Goal: Transaction & Acquisition: Obtain resource

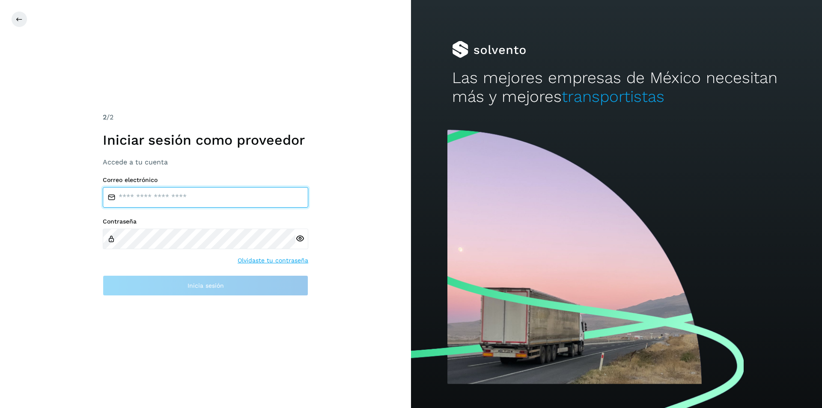
click at [192, 199] on input "email" at bounding box center [206, 197] width 206 height 21
type input "**********"
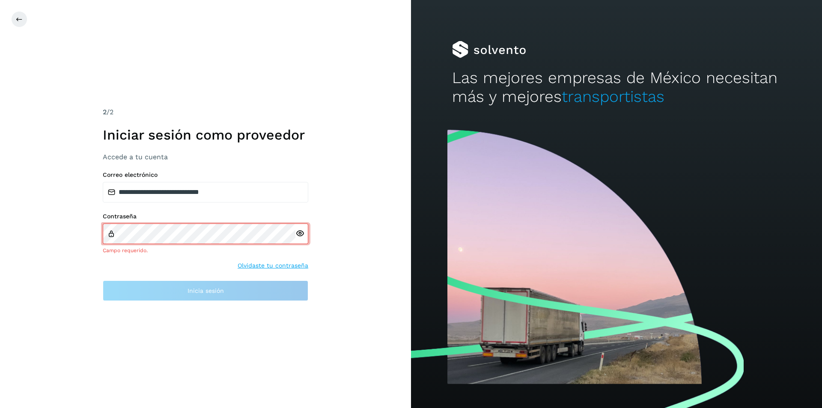
click at [283, 259] on div "Contraseña Campo requerido. Olvidaste tu contraseña" at bounding box center [206, 241] width 206 height 57
click at [283, 267] on link "Olvidaste tu contraseña" at bounding box center [273, 265] width 71 height 9
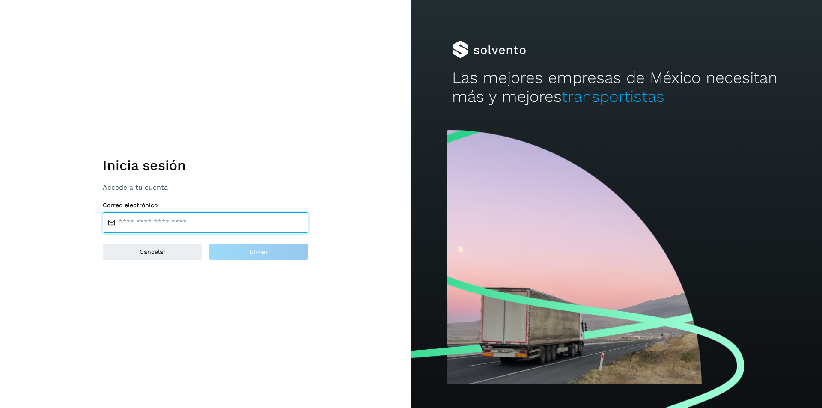
click at [170, 224] on input "email" at bounding box center [206, 222] width 206 height 21
type input "**********"
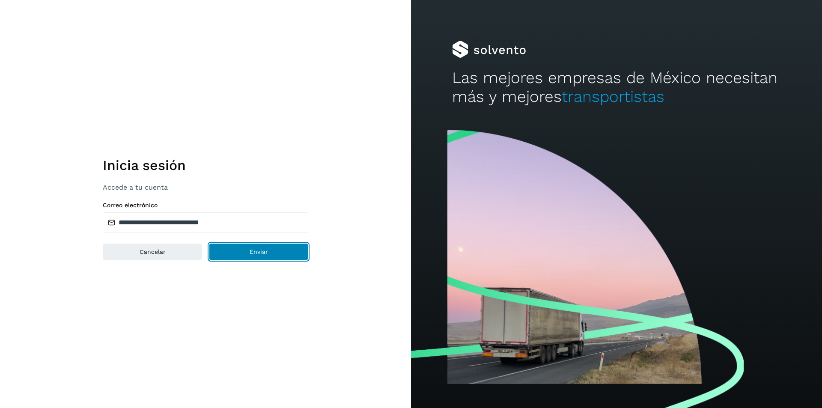
click at [297, 258] on button "Enviar" at bounding box center [258, 251] width 99 height 17
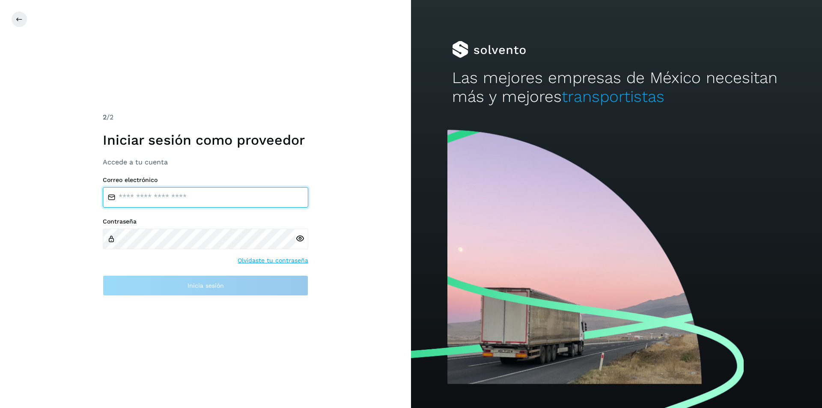
click at [219, 198] on input "email" at bounding box center [206, 197] width 206 height 21
type input "**********"
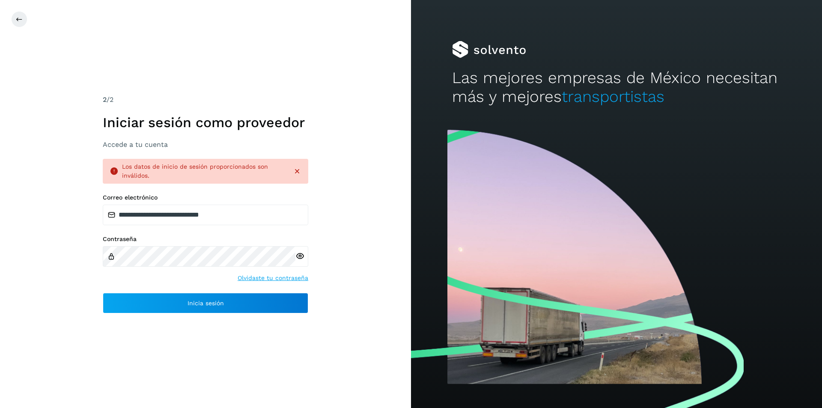
click at [303, 257] on icon at bounding box center [300, 256] width 9 height 9
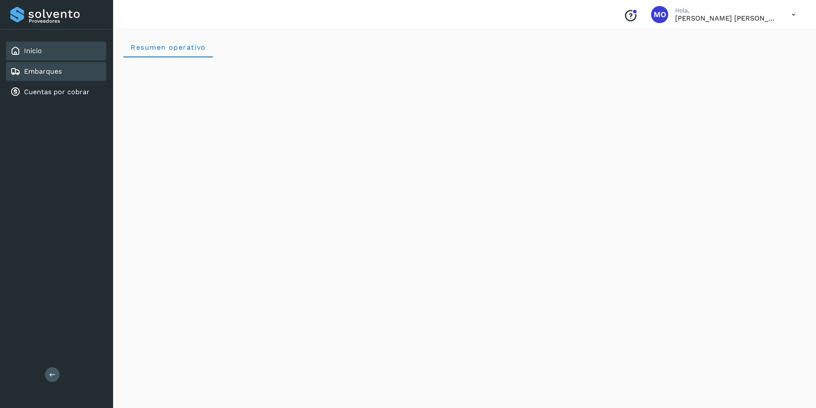
click at [51, 65] on div "Embarques" at bounding box center [56, 71] width 100 height 19
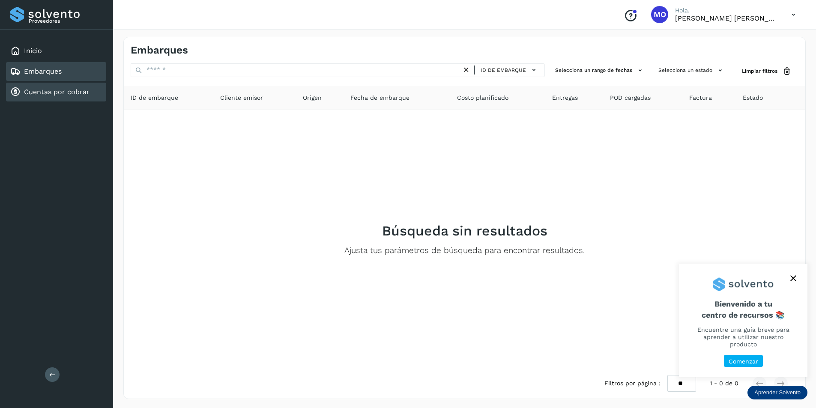
click at [41, 93] on link "Cuentas por cobrar" at bounding box center [57, 92] width 66 height 8
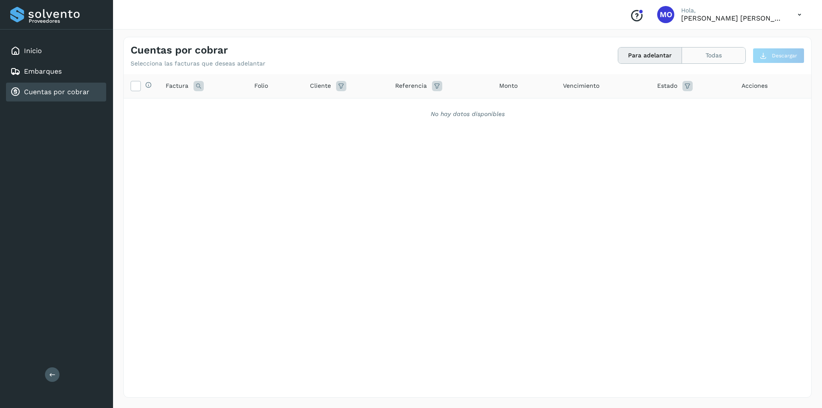
click at [692, 59] on button "Todas" at bounding box center [713, 56] width 63 height 16
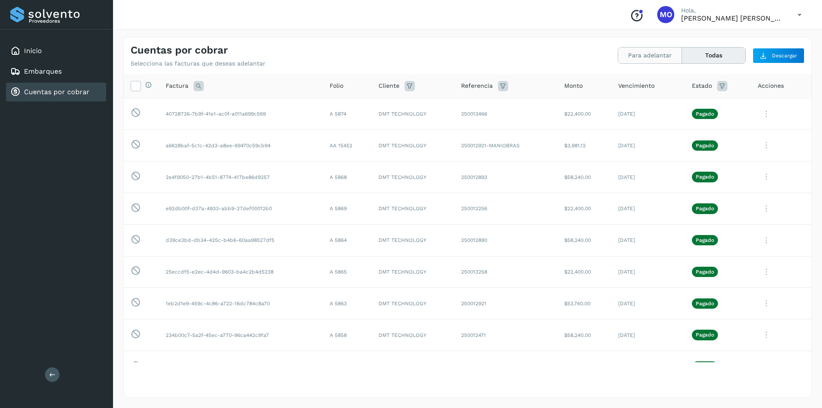
click at [682, 59] on button "Para adelantar" at bounding box center [713, 56] width 63 height 16
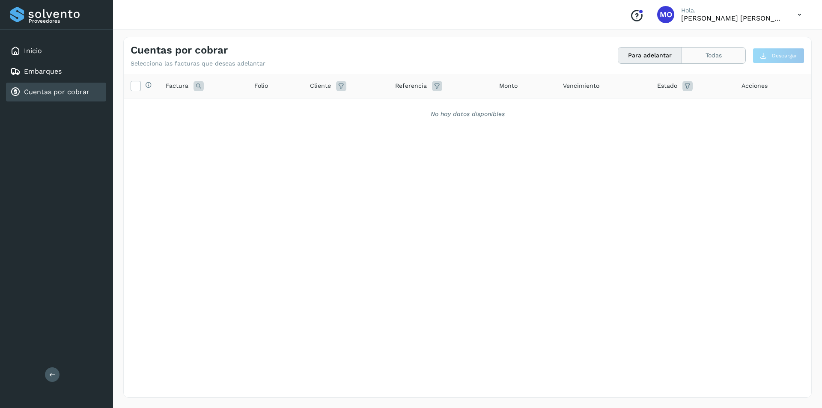
click at [702, 54] on button "Todas" at bounding box center [713, 56] width 63 height 16
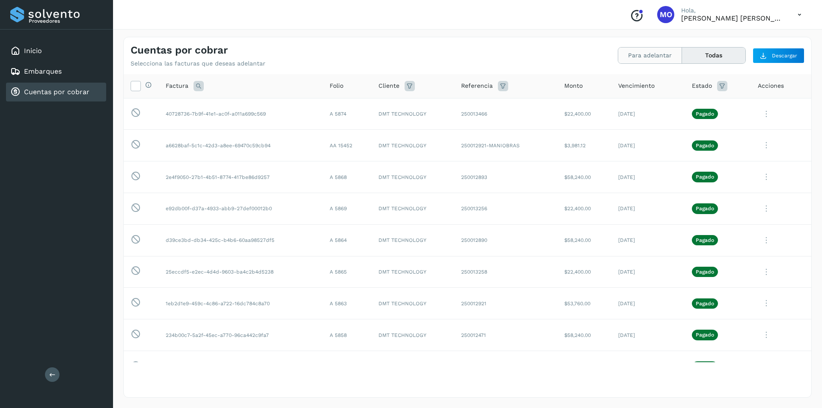
click at [682, 55] on button "Para adelantar" at bounding box center [713, 56] width 63 height 16
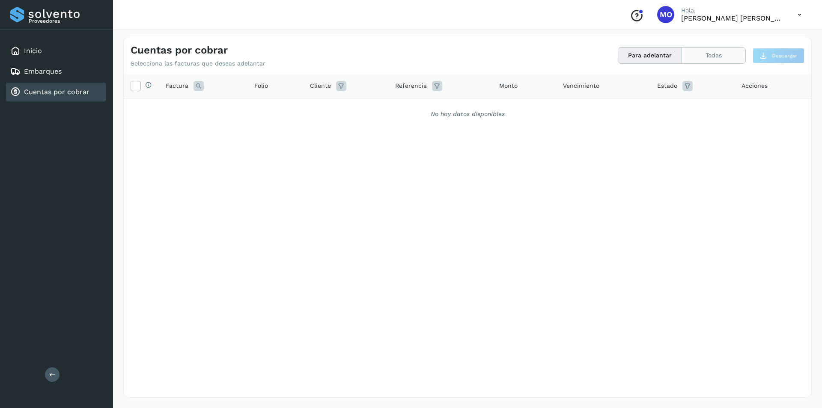
click at [705, 56] on button "Todas" at bounding box center [713, 56] width 63 height 16
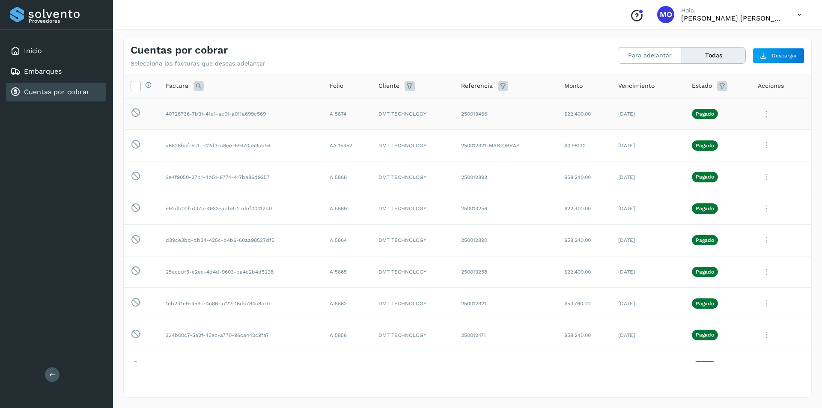
click at [762, 114] on icon at bounding box center [766, 114] width 17 height 18
click at [757, 137] on button "Ver Detalle" at bounding box center [753, 134] width 102 height 17
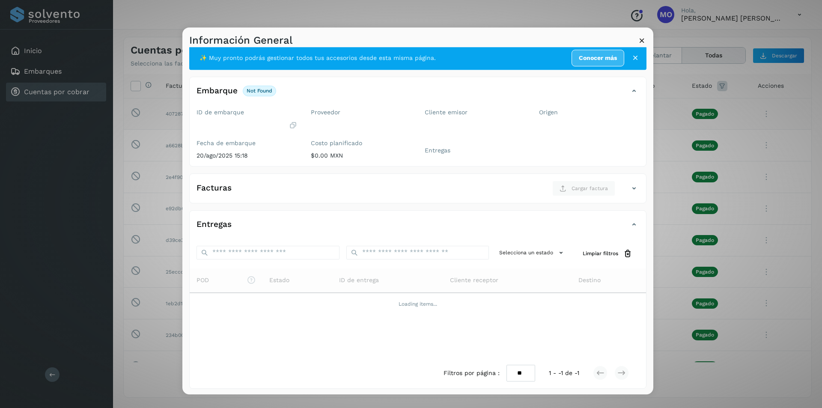
scroll to position [9, 0]
click at [638, 39] on icon at bounding box center [642, 40] width 9 height 9
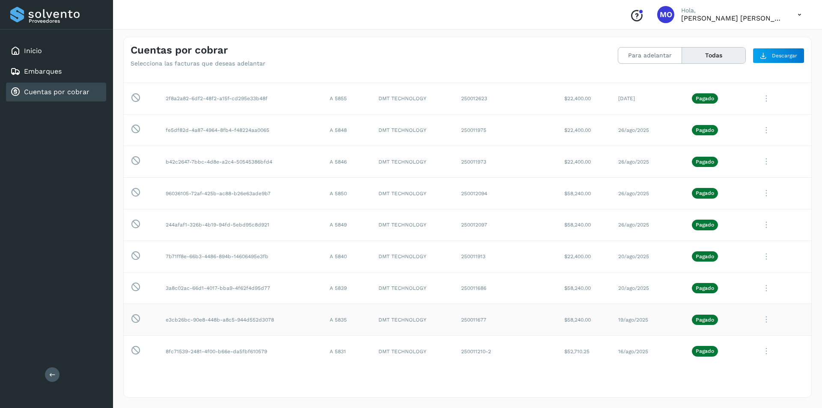
scroll to position [0, 0]
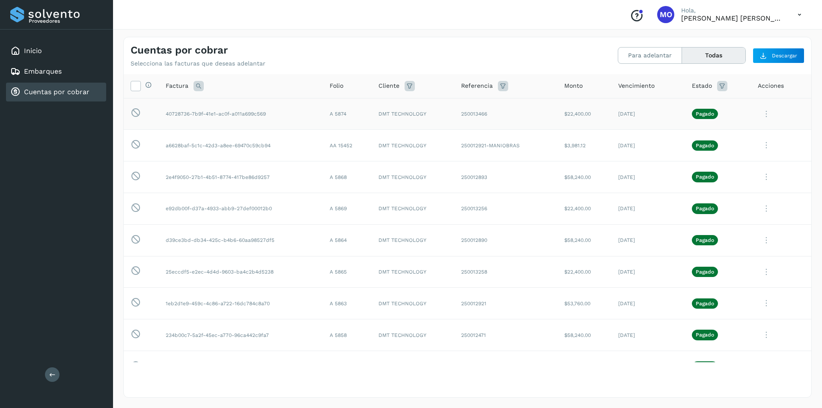
click at [573, 114] on td "$22,400.00" at bounding box center [585, 114] width 54 height 32
click at [134, 89] on icon at bounding box center [135, 85] width 9 height 9
click at [137, 87] on icon at bounding box center [135, 85] width 9 height 9
click at [135, 111] on icon at bounding box center [136, 113] width 10 height 11
click at [284, 116] on td "40728736-7b9f-41e1-ac0f-a011a699c569" at bounding box center [241, 114] width 164 height 32
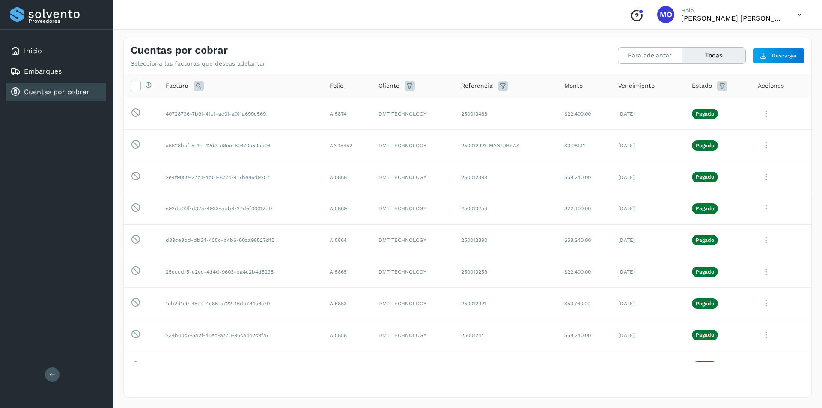
click at [763, 114] on icon at bounding box center [766, 114] width 17 height 18
click at [728, 186] on button "CEP" at bounding box center [753, 185] width 102 height 16
click at [761, 116] on icon at bounding box center [766, 114] width 17 height 18
click at [750, 135] on button "Ver Detalle" at bounding box center [753, 134] width 102 height 17
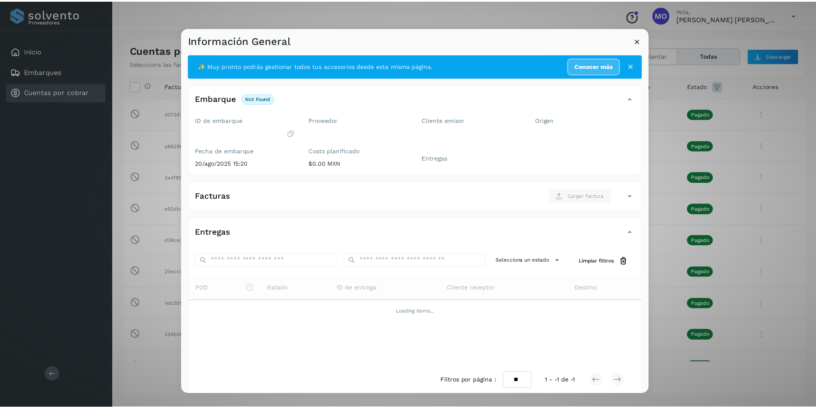
scroll to position [9, 0]
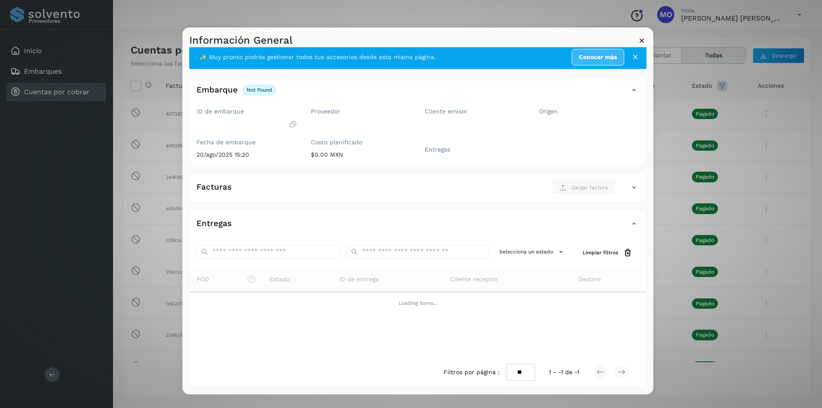
click at [255, 90] on p "not found" at bounding box center [260, 90] width 26 height 6
click at [642, 40] on icon at bounding box center [642, 40] width 9 height 9
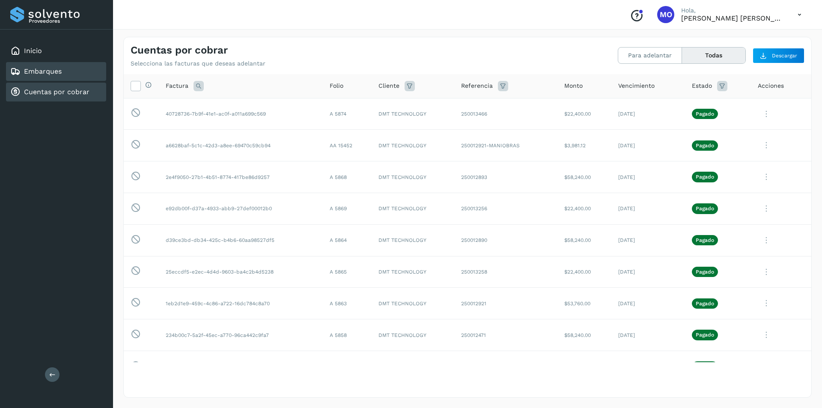
click at [42, 69] on link "Embarques" at bounding box center [43, 71] width 38 height 8
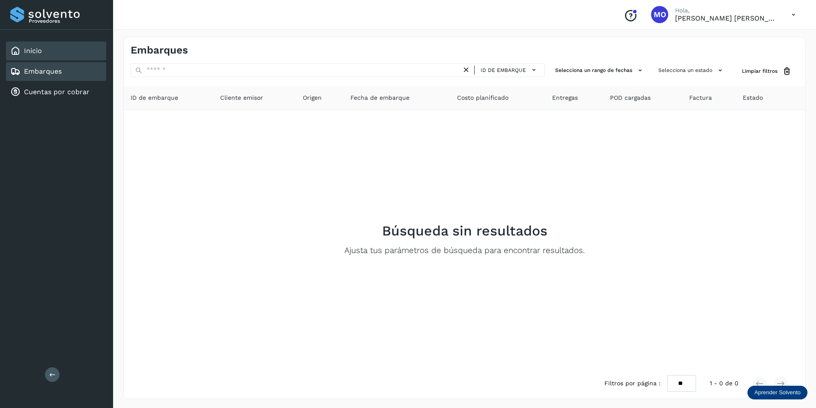
click at [28, 53] on link "Inicio" at bounding box center [33, 51] width 18 height 8
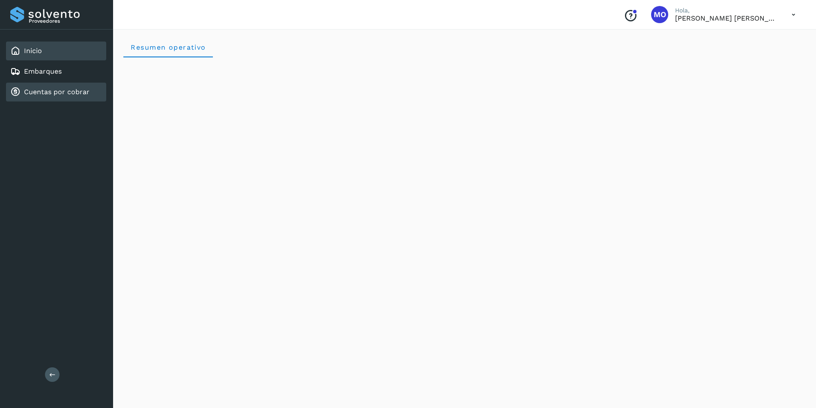
click at [35, 87] on div "Cuentas por cobrar" at bounding box center [56, 92] width 100 height 19
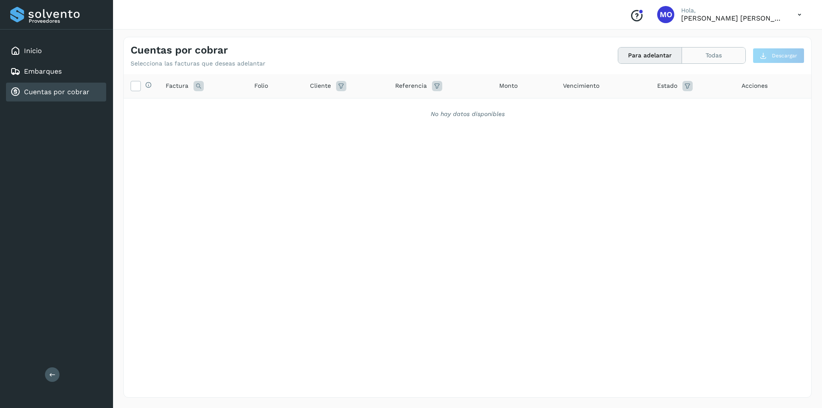
click at [701, 55] on button "Todas" at bounding box center [713, 56] width 63 height 16
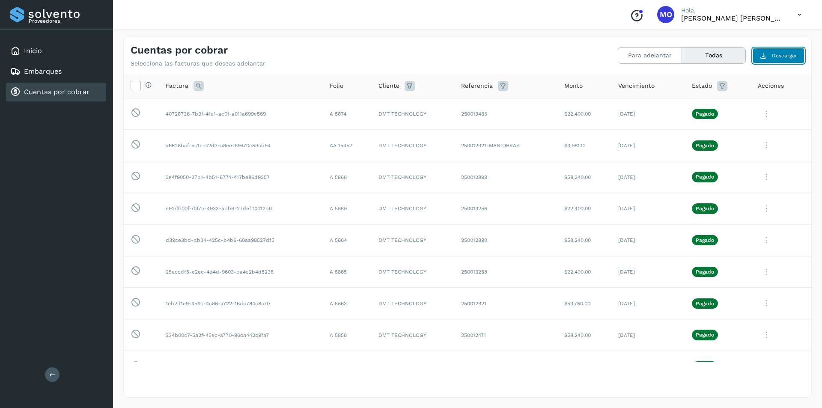
click at [774, 57] on span "Descargar" at bounding box center [784, 56] width 25 height 8
click at [682, 54] on button "Para adelantar" at bounding box center [713, 56] width 63 height 16
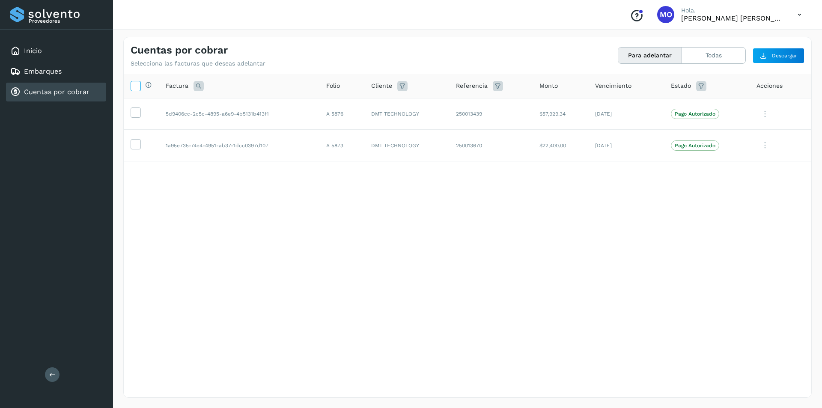
click at [133, 84] on icon at bounding box center [135, 85] width 9 height 9
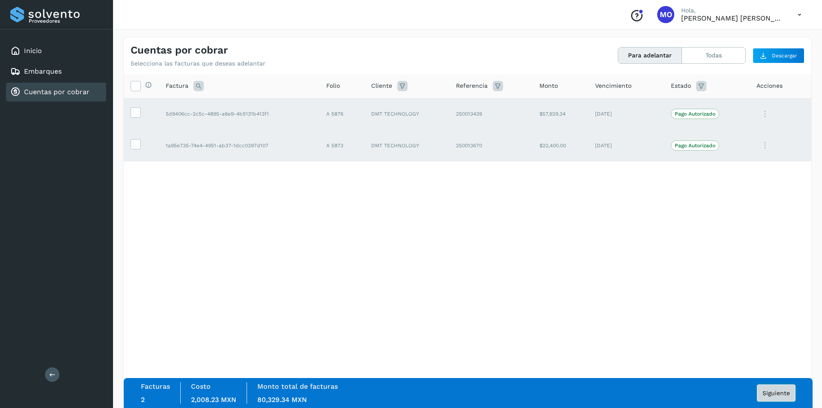
click at [765, 397] on button "Siguiente" at bounding box center [776, 393] width 39 height 17
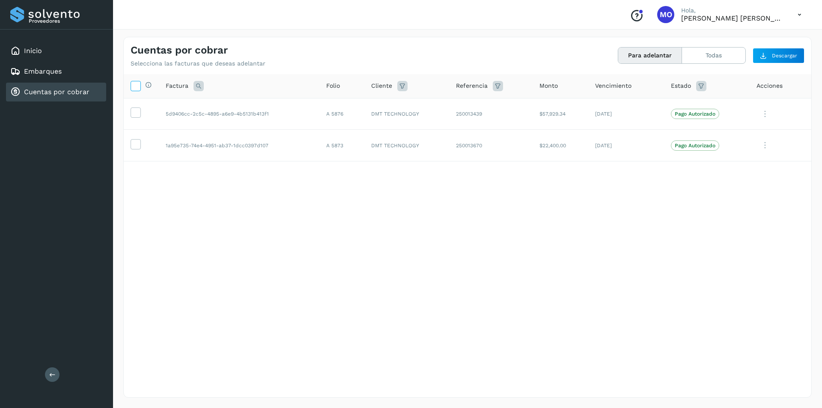
click at [135, 84] on icon at bounding box center [135, 85] width 9 height 9
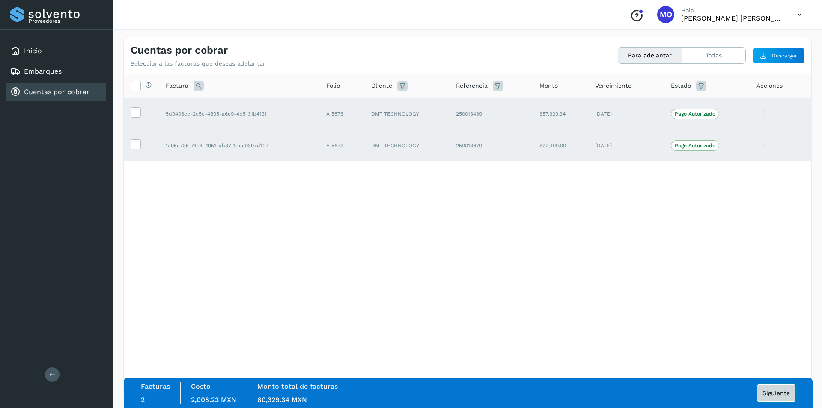
click at [772, 388] on button "Siguiente" at bounding box center [776, 393] width 39 height 17
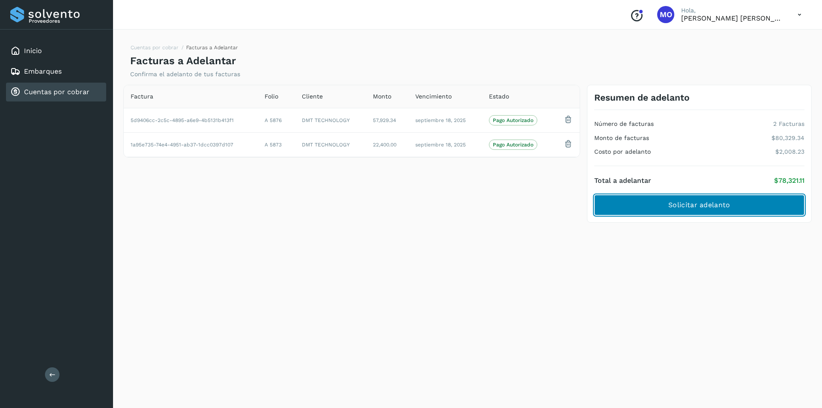
click at [720, 206] on span "Solicitar adelanto" at bounding box center [700, 204] width 62 height 9
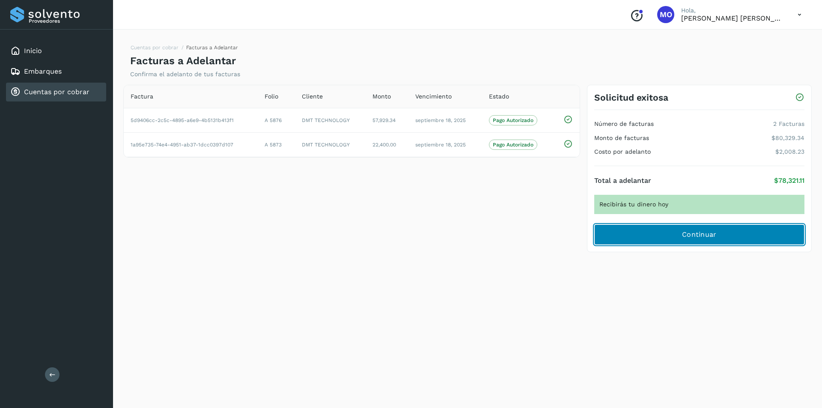
click at [714, 237] on span "Continuar" at bounding box center [699, 234] width 35 height 9
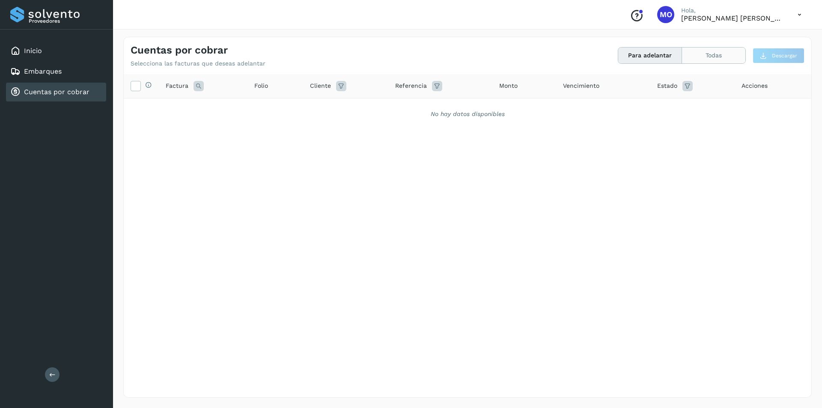
click at [704, 58] on button "Todas" at bounding box center [713, 56] width 63 height 16
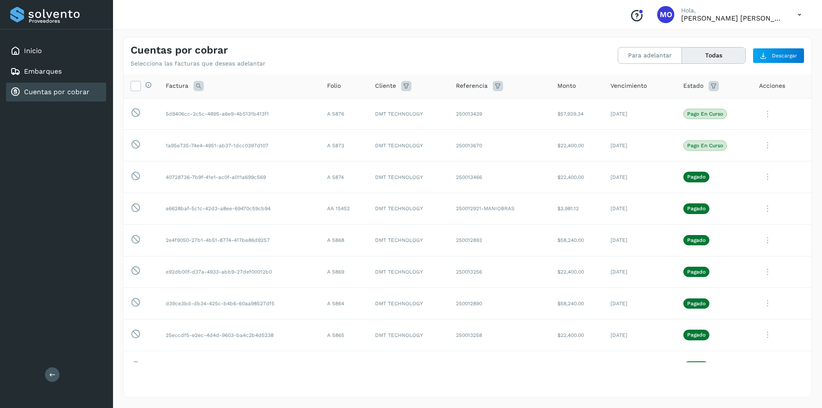
click at [50, 377] on icon at bounding box center [52, 374] width 6 height 6
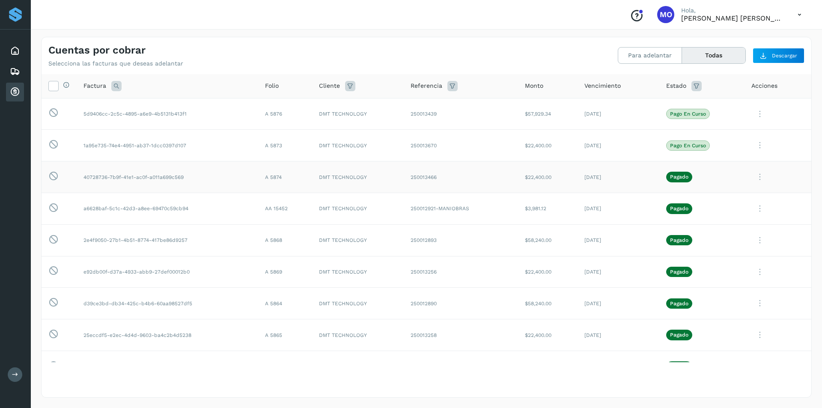
click at [753, 123] on icon at bounding box center [760, 114] width 17 height 18
click at [733, 229] on button "C.Solvento" at bounding box center [753, 231] width 102 height 17
